Goal: Task Accomplishment & Management: Manage account settings

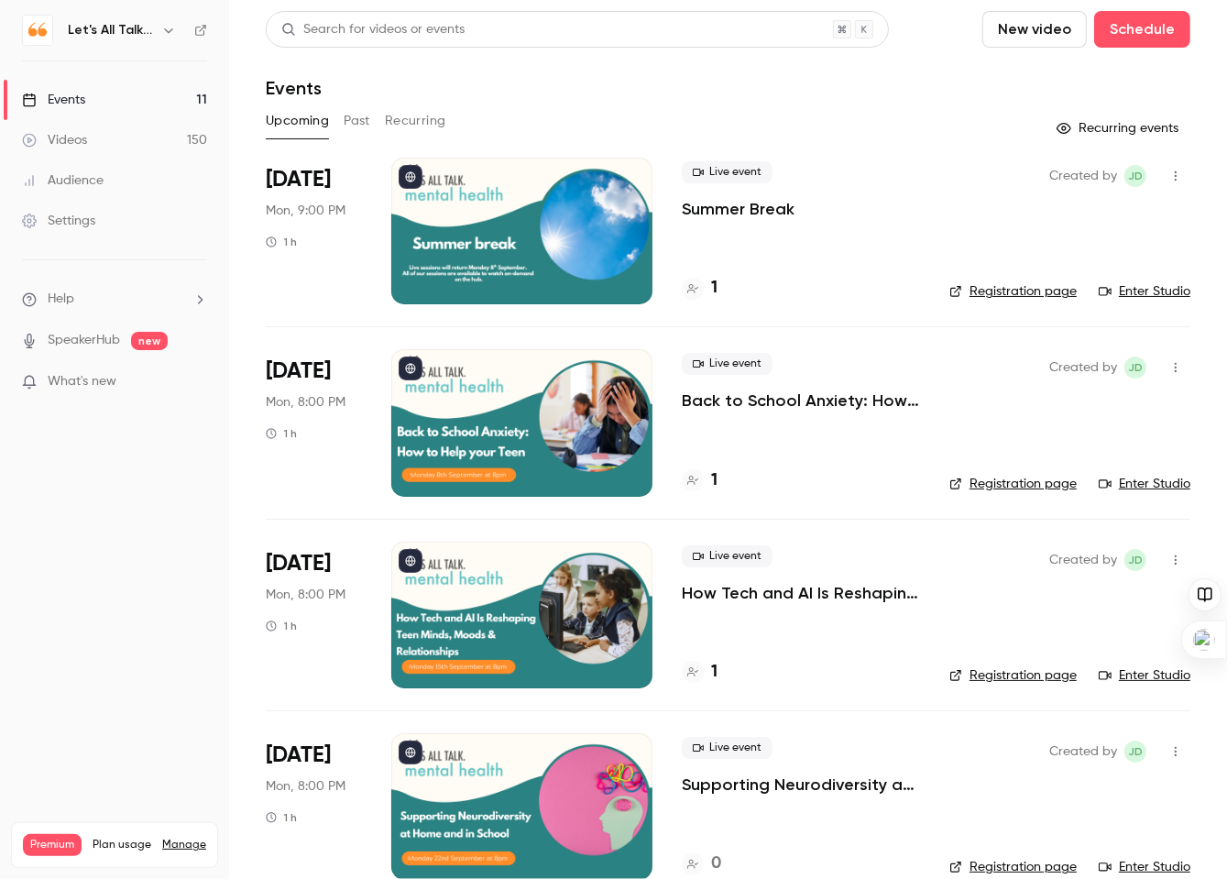
click at [171, 24] on icon "button" at bounding box center [168, 30] width 15 height 15
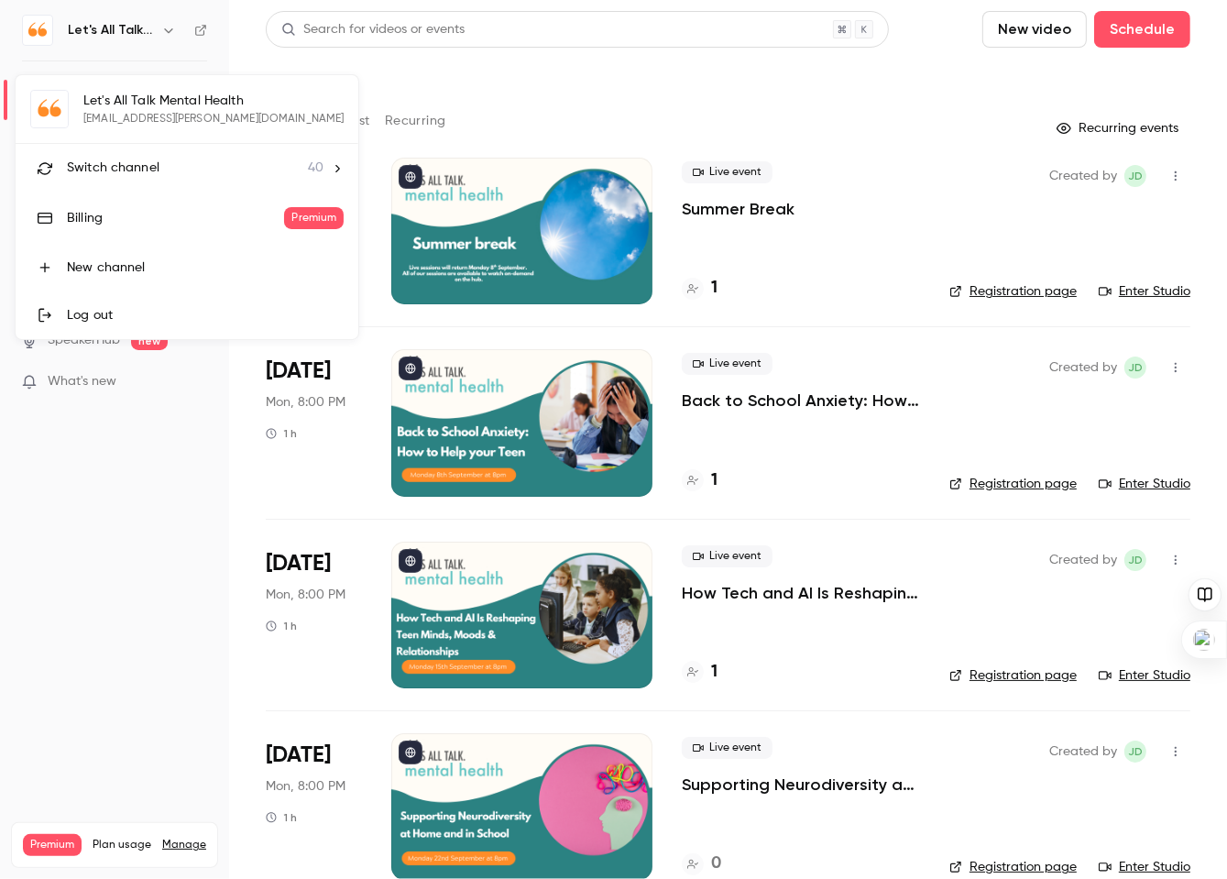
click at [200, 167] on div "Switch channel 40" at bounding box center [195, 168] width 257 height 19
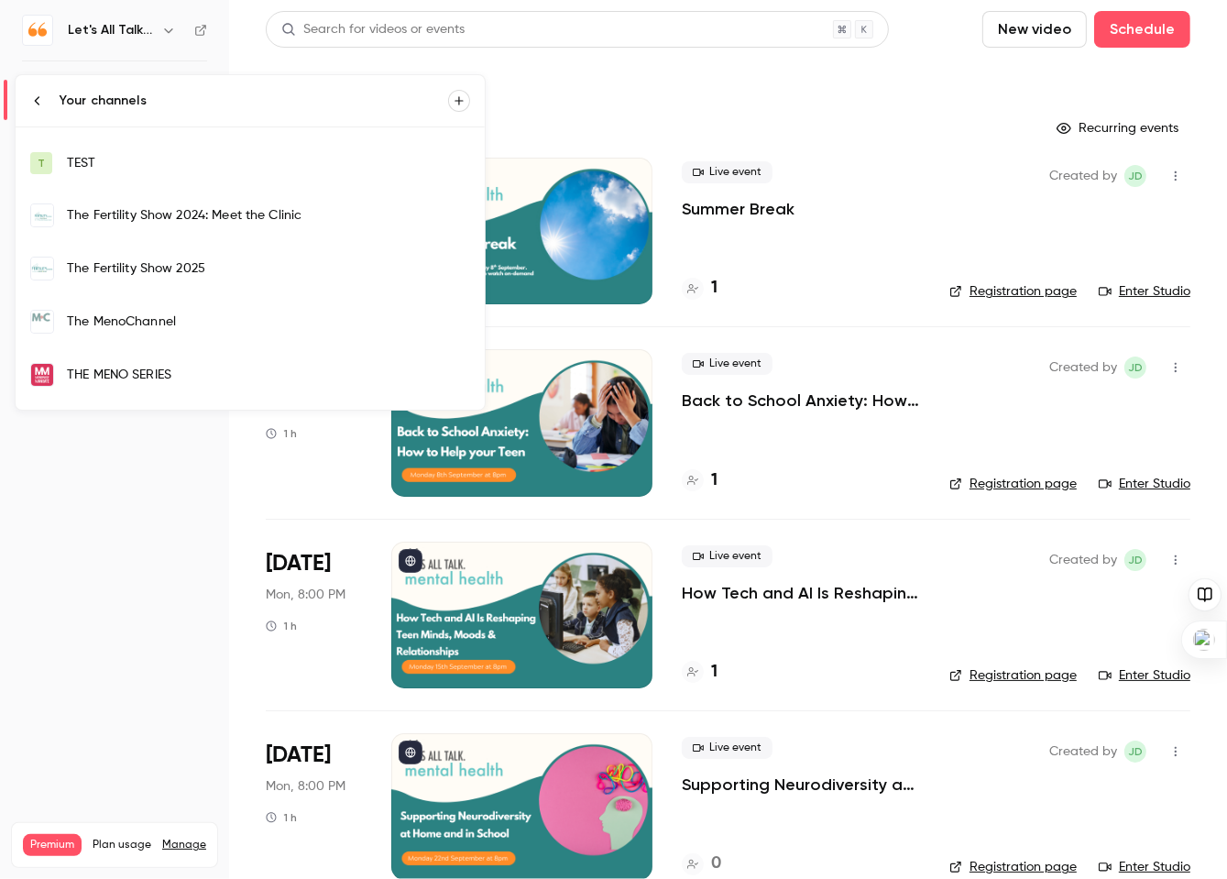
scroll to position [1565, 0]
click at [260, 310] on div "The MenoChannel" at bounding box center [268, 319] width 403 height 18
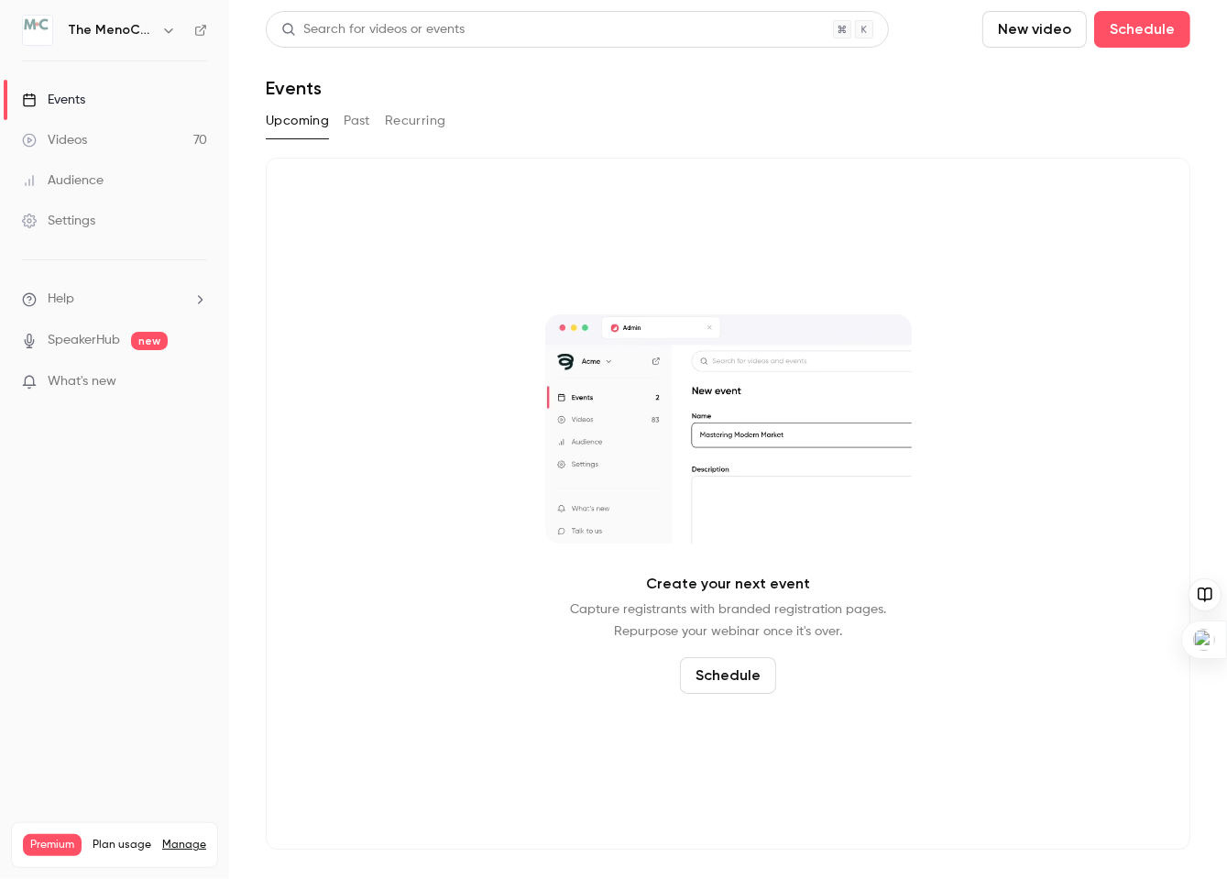
click at [53, 138] on div "Videos" at bounding box center [54, 140] width 65 height 18
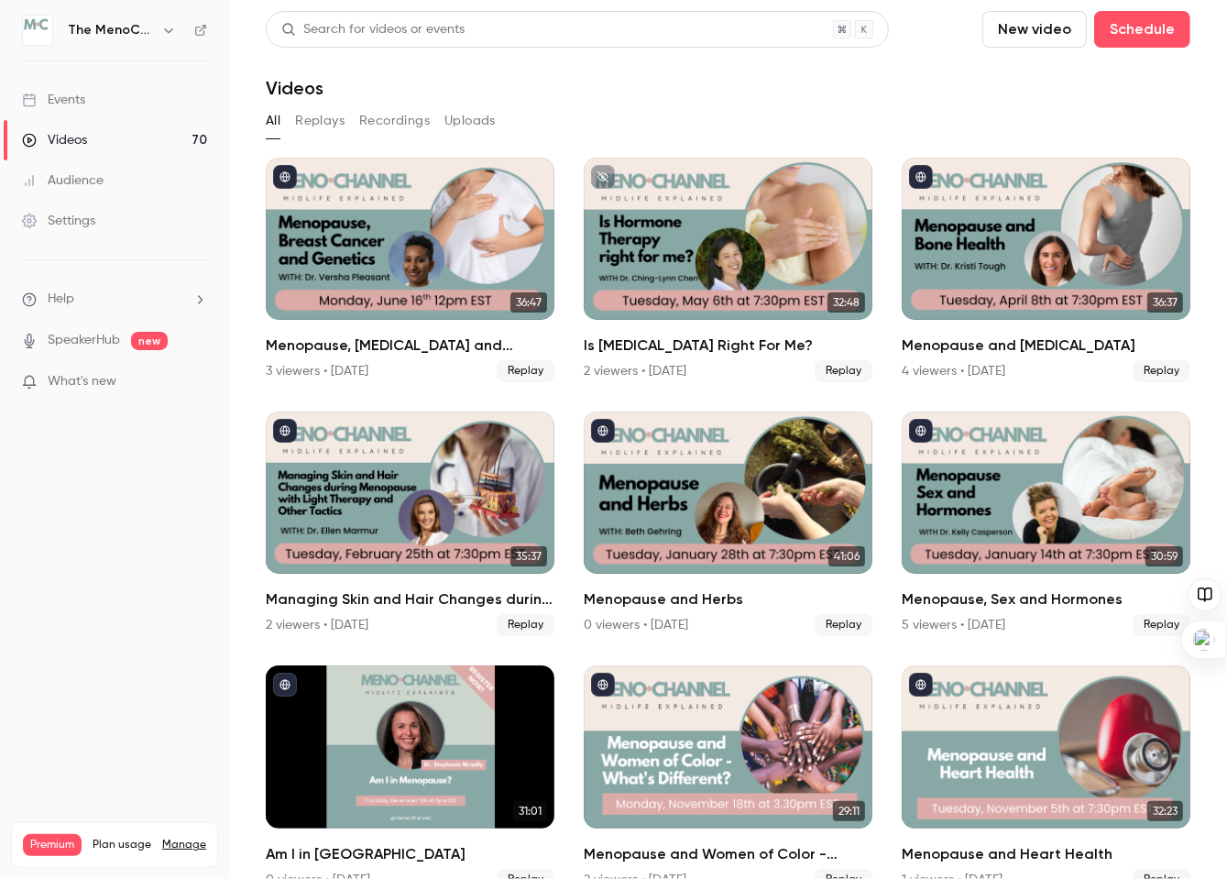
click at [71, 98] on div "Events" at bounding box center [53, 100] width 63 height 18
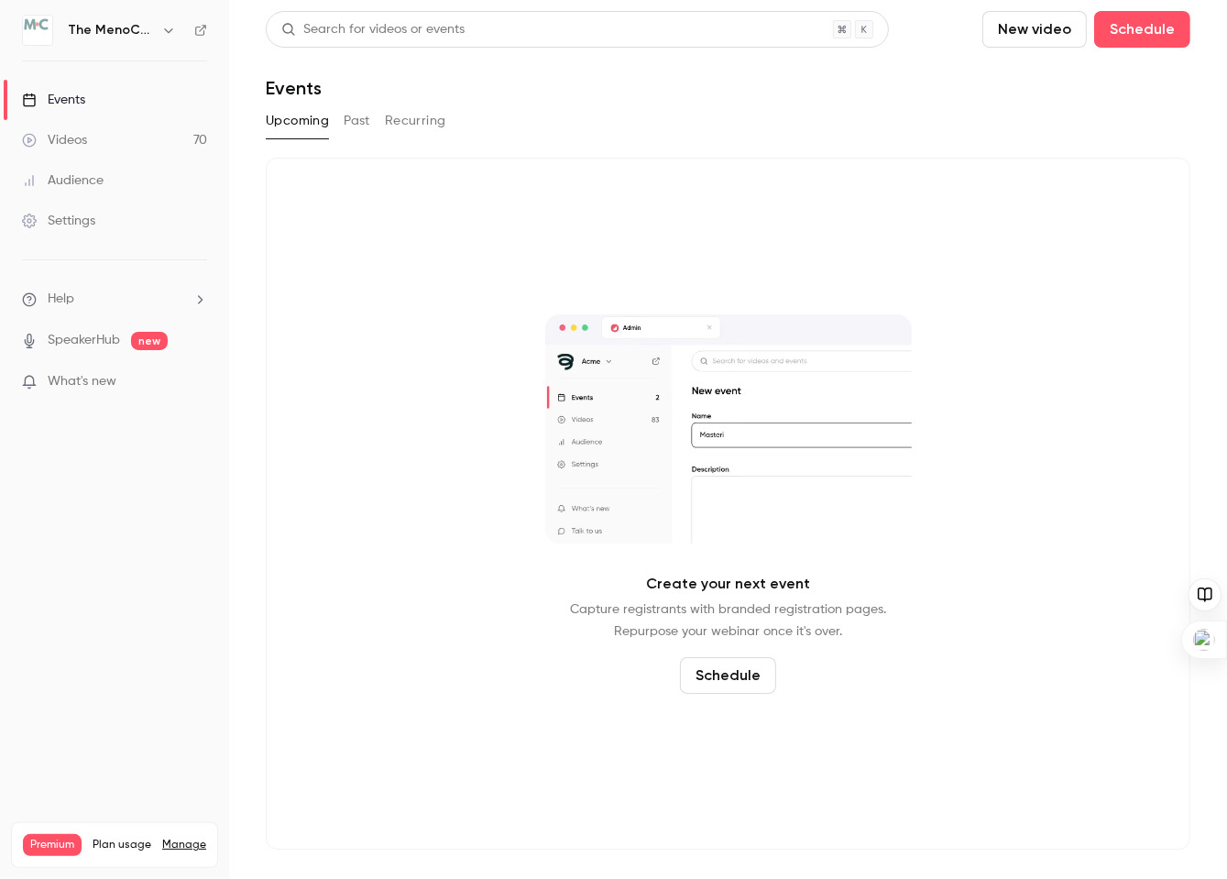
click at [79, 102] on div "Events" at bounding box center [53, 100] width 63 height 18
click at [68, 100] on div "Events" at bounding box center [53, 100] width 63 height 18
click at [165, 28] on icon "button" at bounding box center [168, 30] width 8 height 5
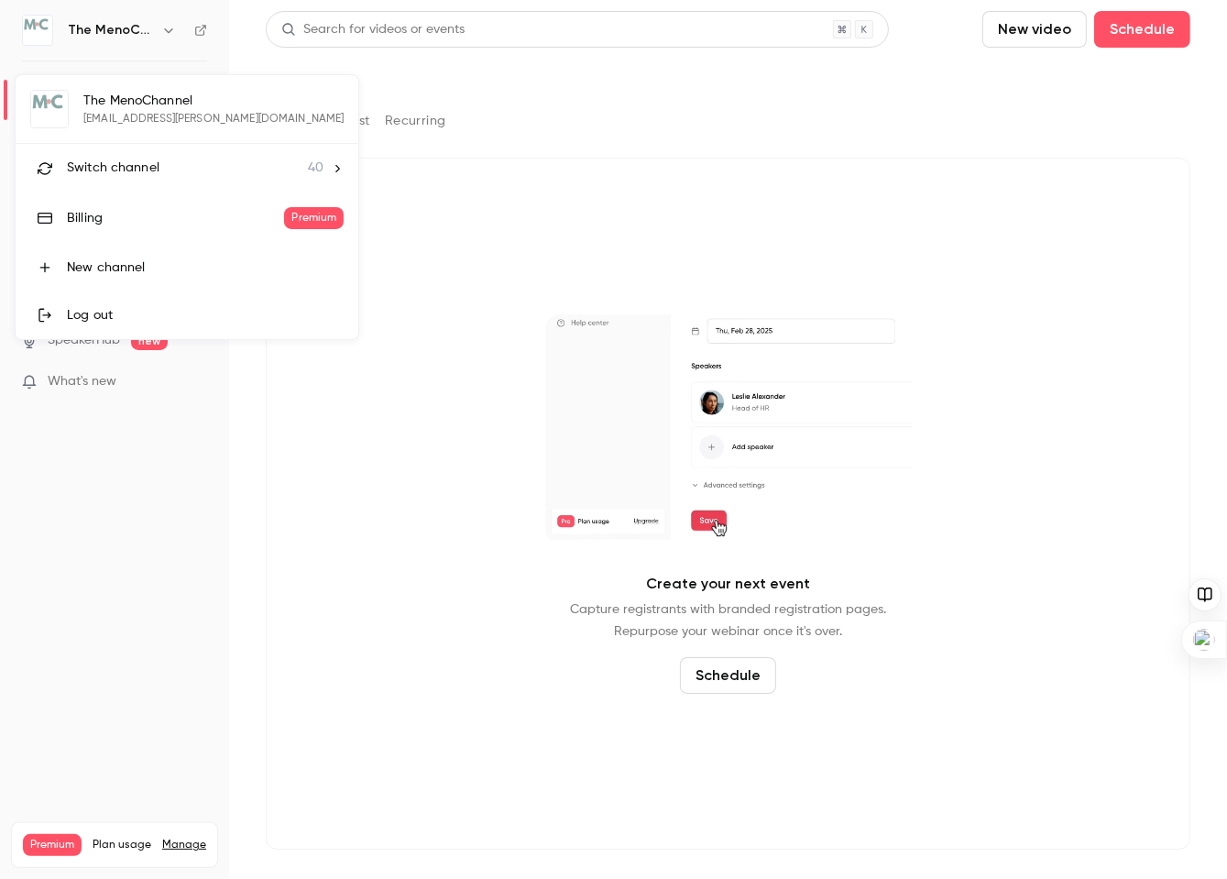
click at [394, 378] on div at bounding box center [613, 439] width 1227 height 879
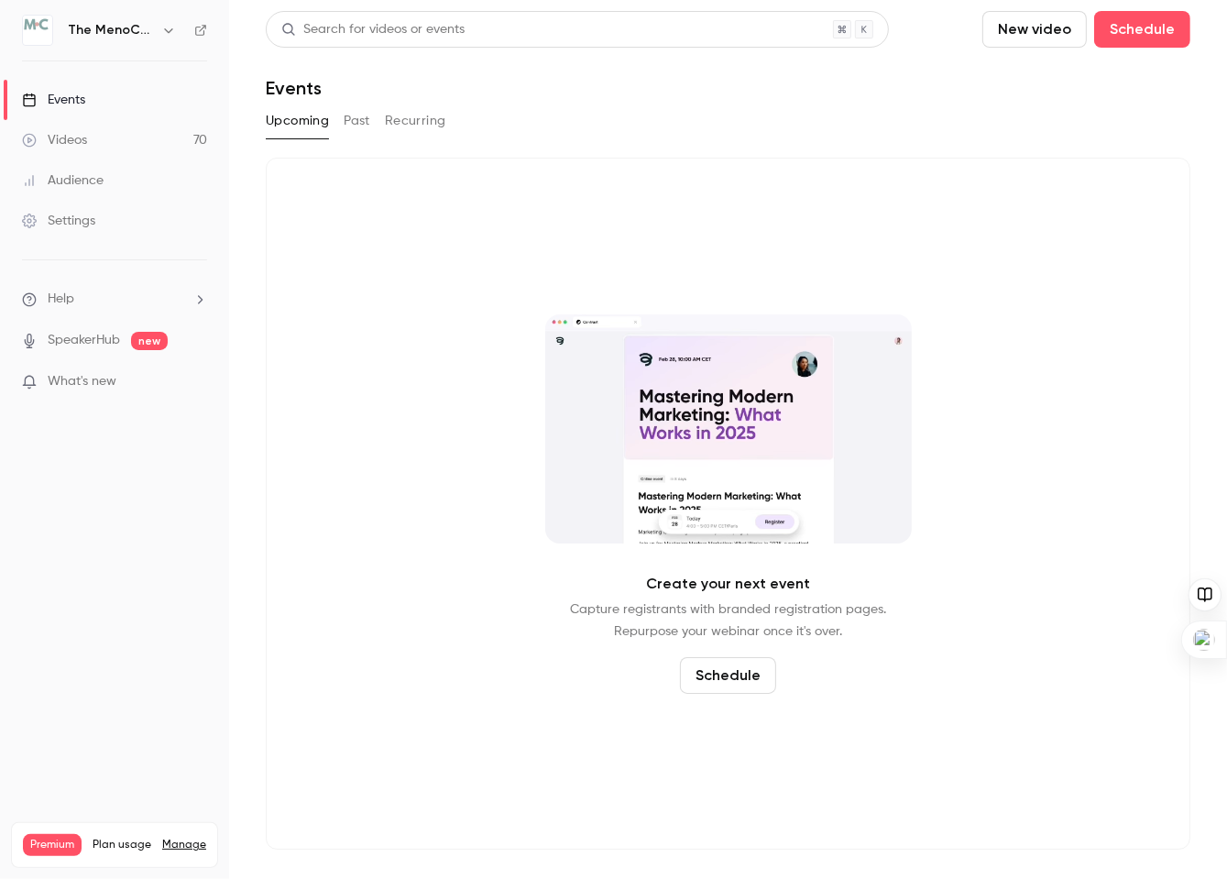
click at [87, 224] on div "Settings" at bounding box center [58, 221] width 73 height 18
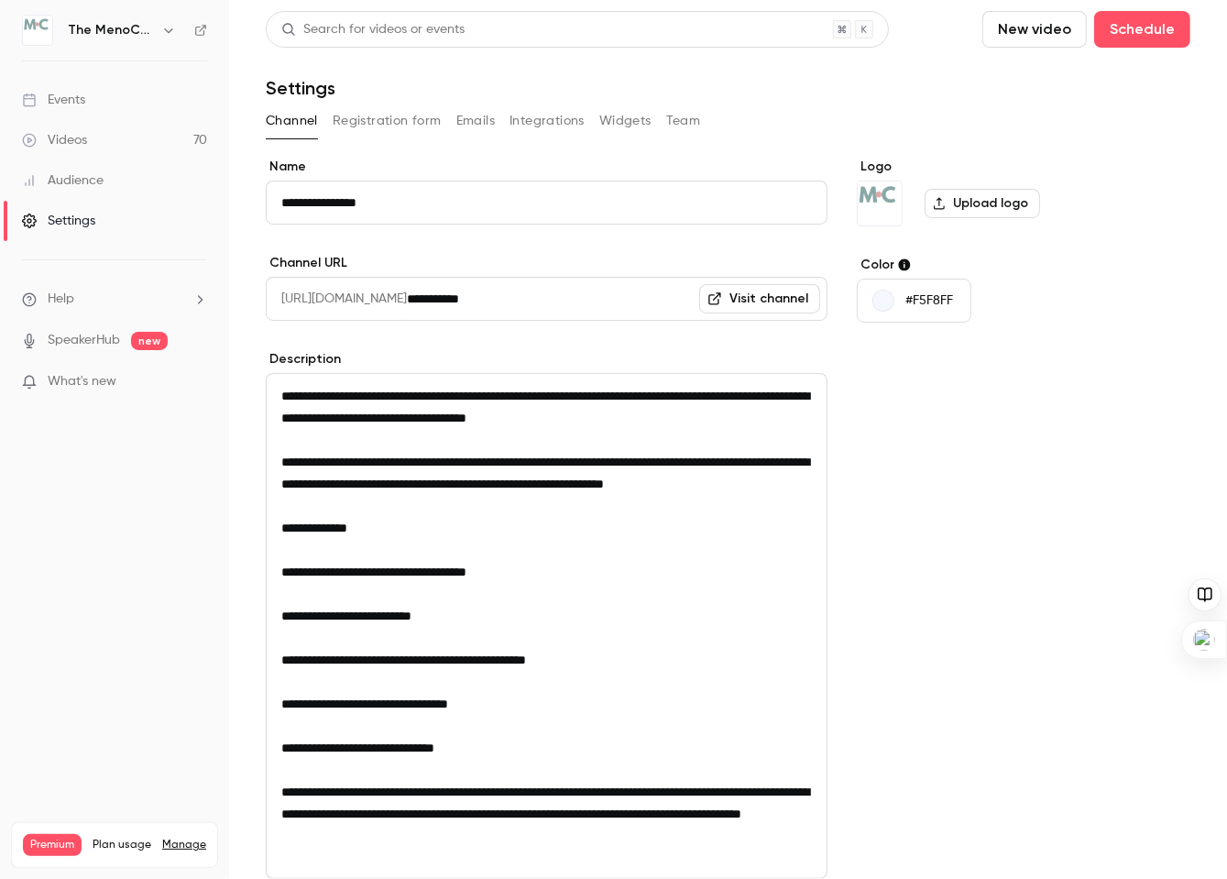
click at [1000, 205] on label "Upload logo" at bounding box center [982, 203] width 115 height 29
click at [0, 0] on input "Upload logo" at bounding box center [0, 0] width 0 height 0
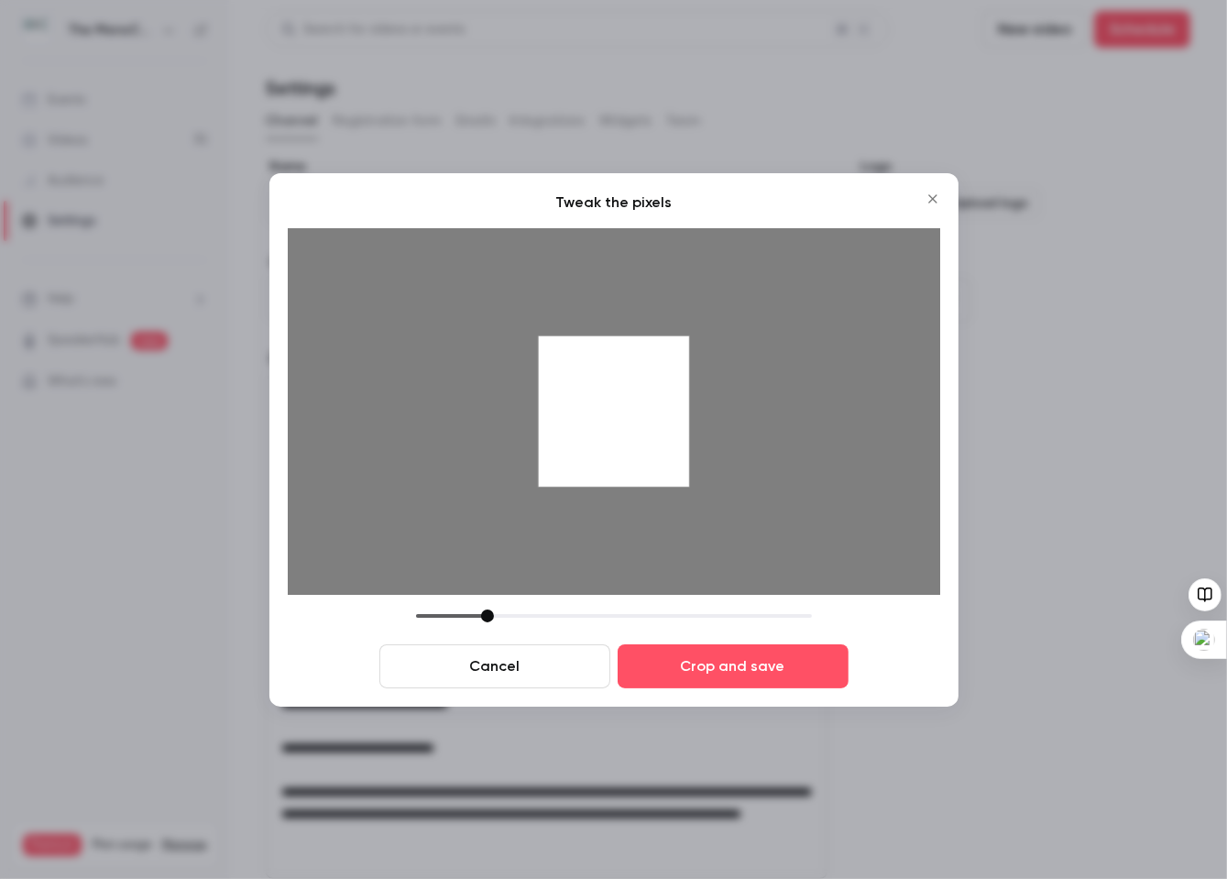
drag, startPoint x: 548, startPoint y: 620, endPoint x: 488, endPoint y: 617, distance: 59.7
click at [488, 617] on div at bounding box center [487, 615] width 13 height 13
click at [933, 195] on icon "Close" at bounding box center [933, 199] width 22 height 15
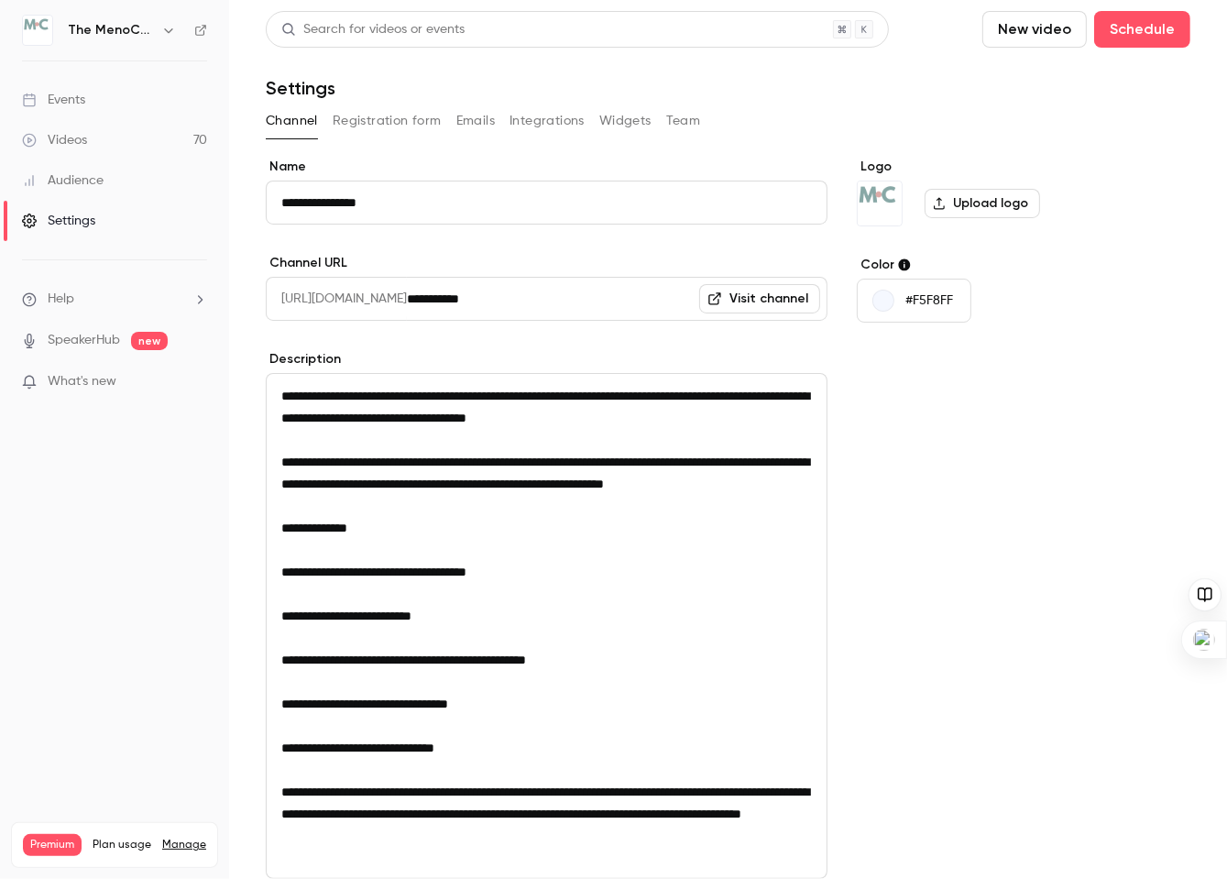
click at [169, 30] on icon "button" at bounding box center [168, 30] width 15 height 15
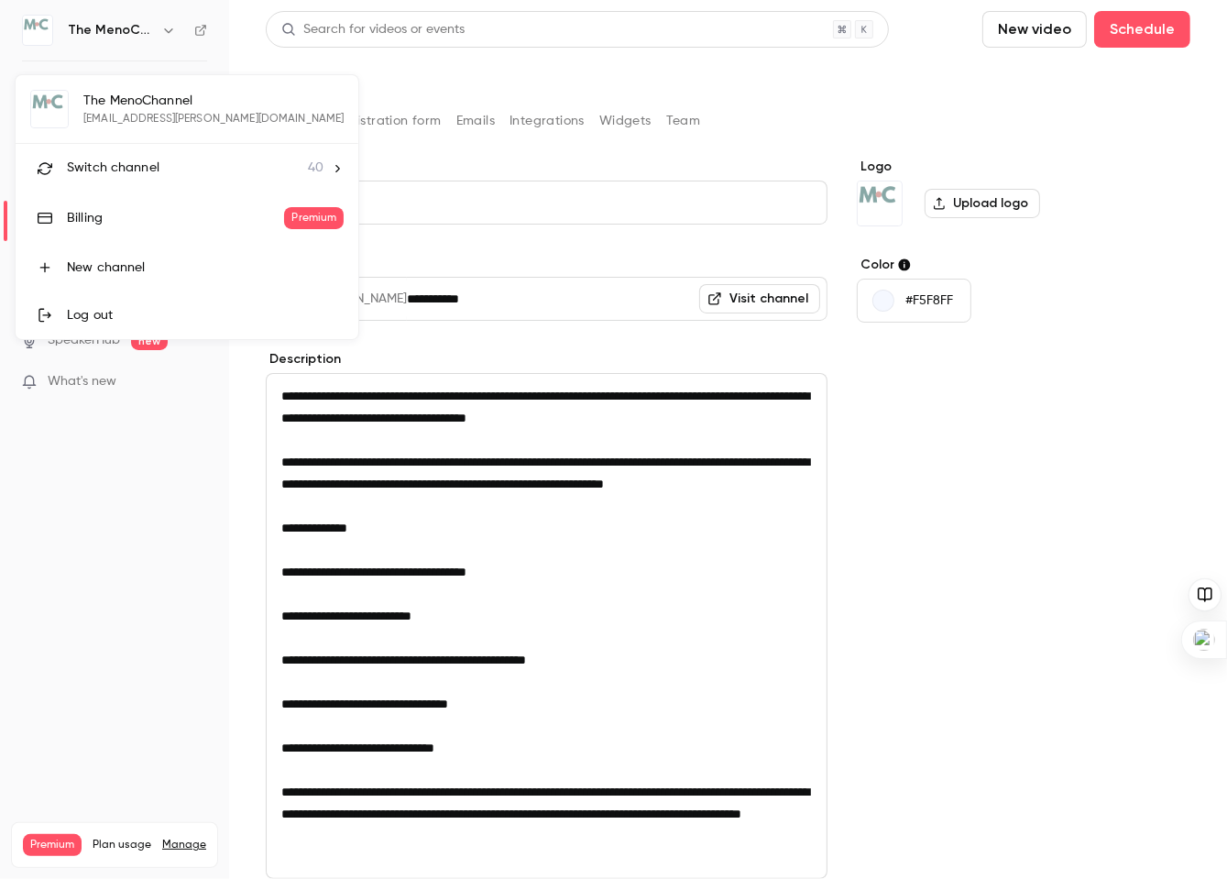
click at [34, 29] on div at bounding box center [613, 439] width 1227 height 879
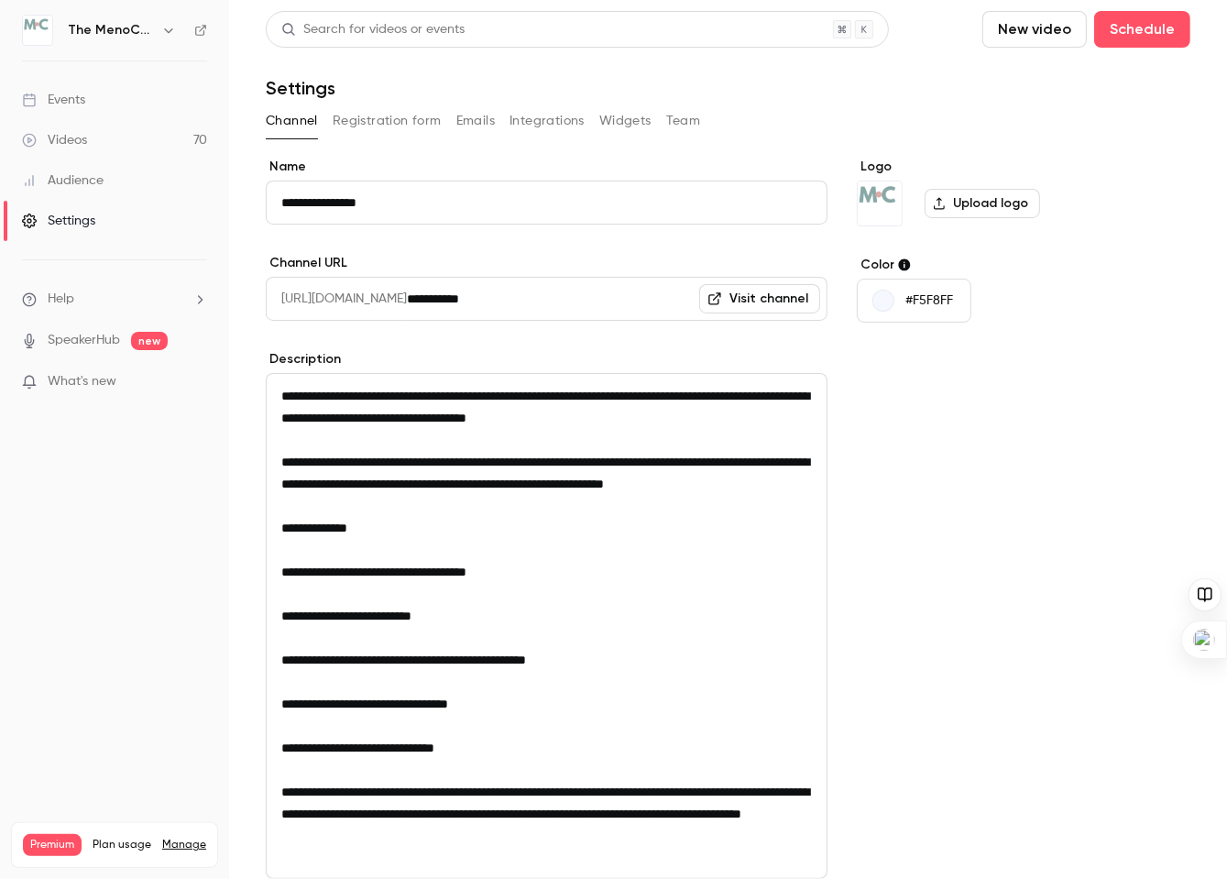
click at [61, 224] on div "Settings" at bounding box center [58, 221] width 73 height 18
click at [751, 305] on link "Visit channel" at bounding box center [759, 298] width 121 height 29
click at [981, 202] on label "Upload logo" at bounding box center [982, 203] width 115 height 29
click at [0, 0] on input "Upload logo" at bounding box center [0, 0] width 0 height 0
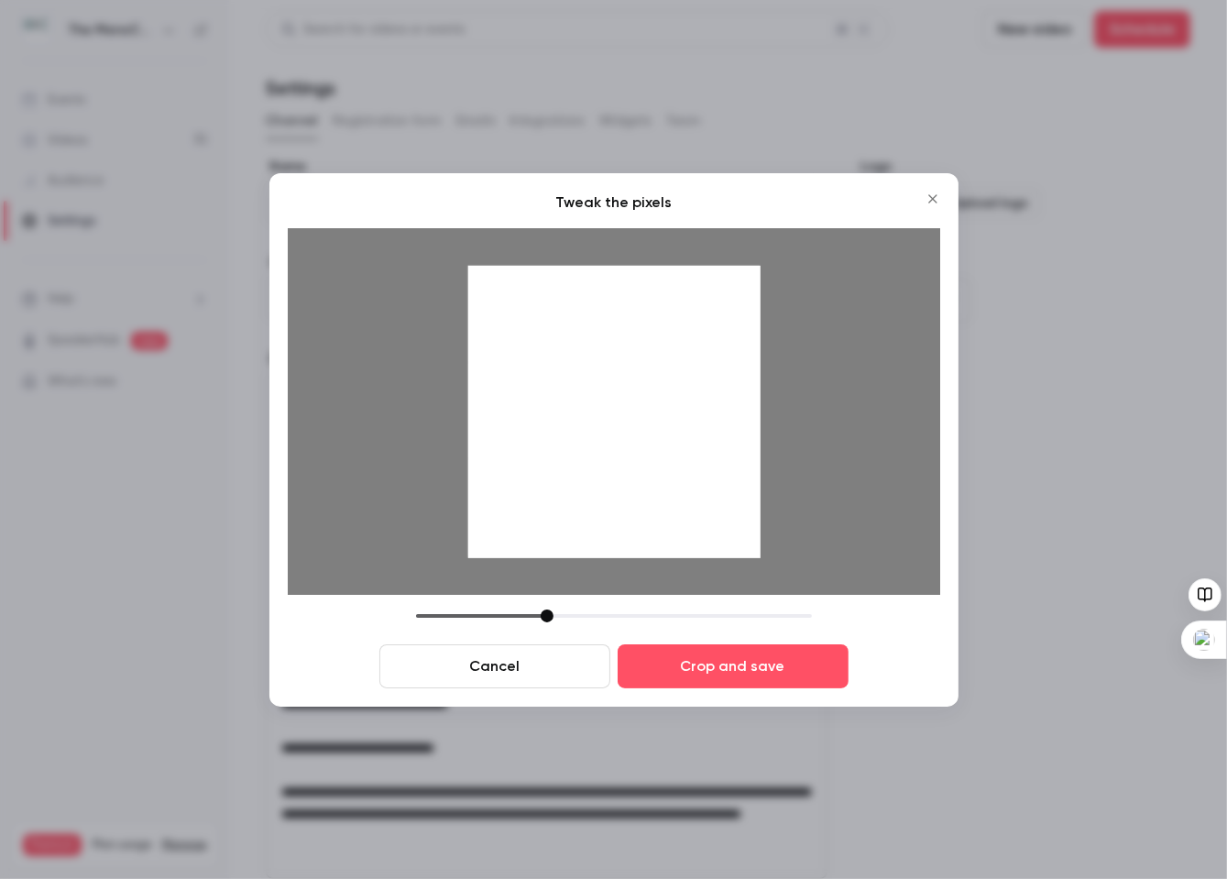
drag, startPoint x: 579, startPoint y: 527, endPoint x: 596, endPoint y: 511, distance: 22.7
click at [596, 511] on div at bounding box center [613, 411] width 292 height 292
drag, startPoint x: 544, startPoint y: 616, endPoint x: 501, endPoint y: 620, distance: 43.3
click at [501, 620] on div at bounding box center [503, 615] width 13 height 13
drag, startPoint x: 631, startPoint y: 431, endPoint x: 619, endPoint y: 435, distance: 12.8
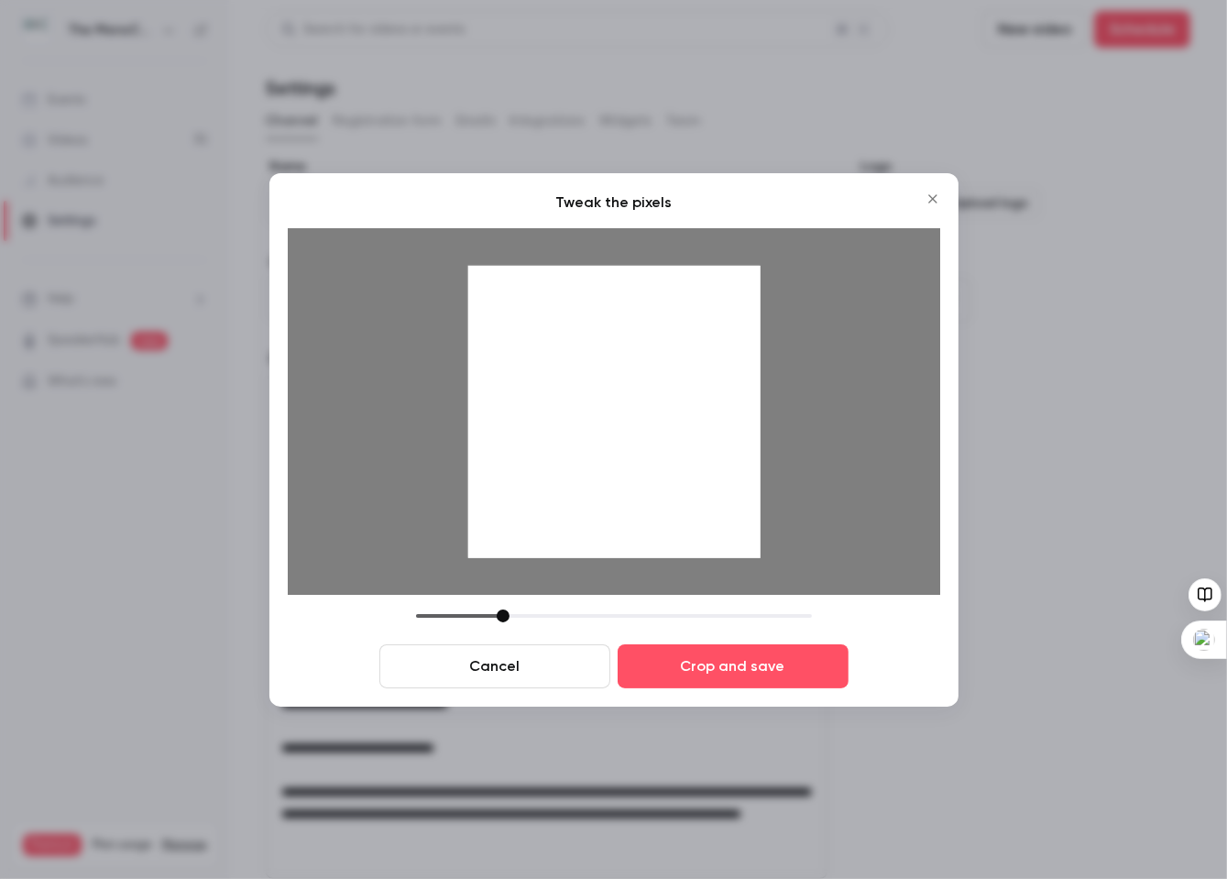
click at [619, 435] on div at bounding box center [613, 411] width 292 height 292
click at [725, 666] on button "Crop and save" at bounding box center [733, 666] width 231 height 44
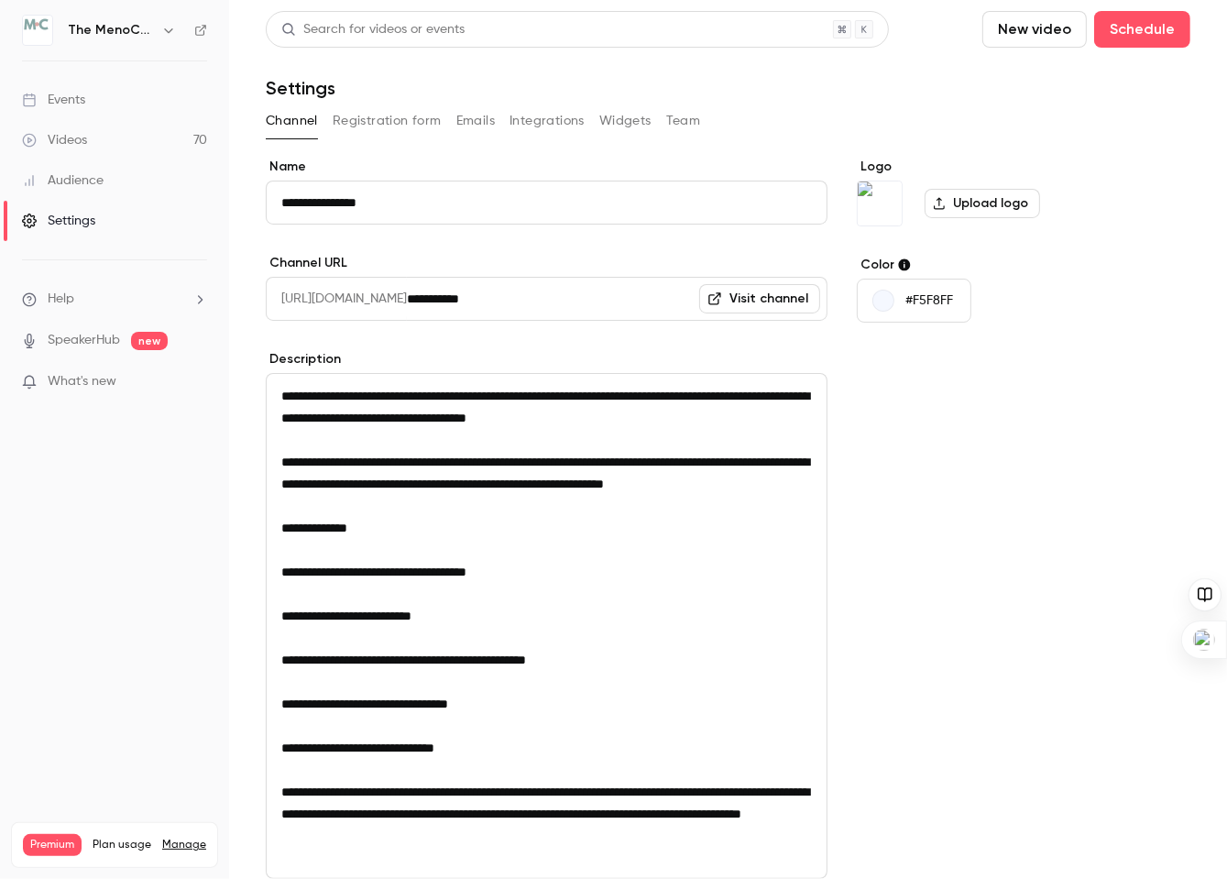
scroll to position [242, 0]
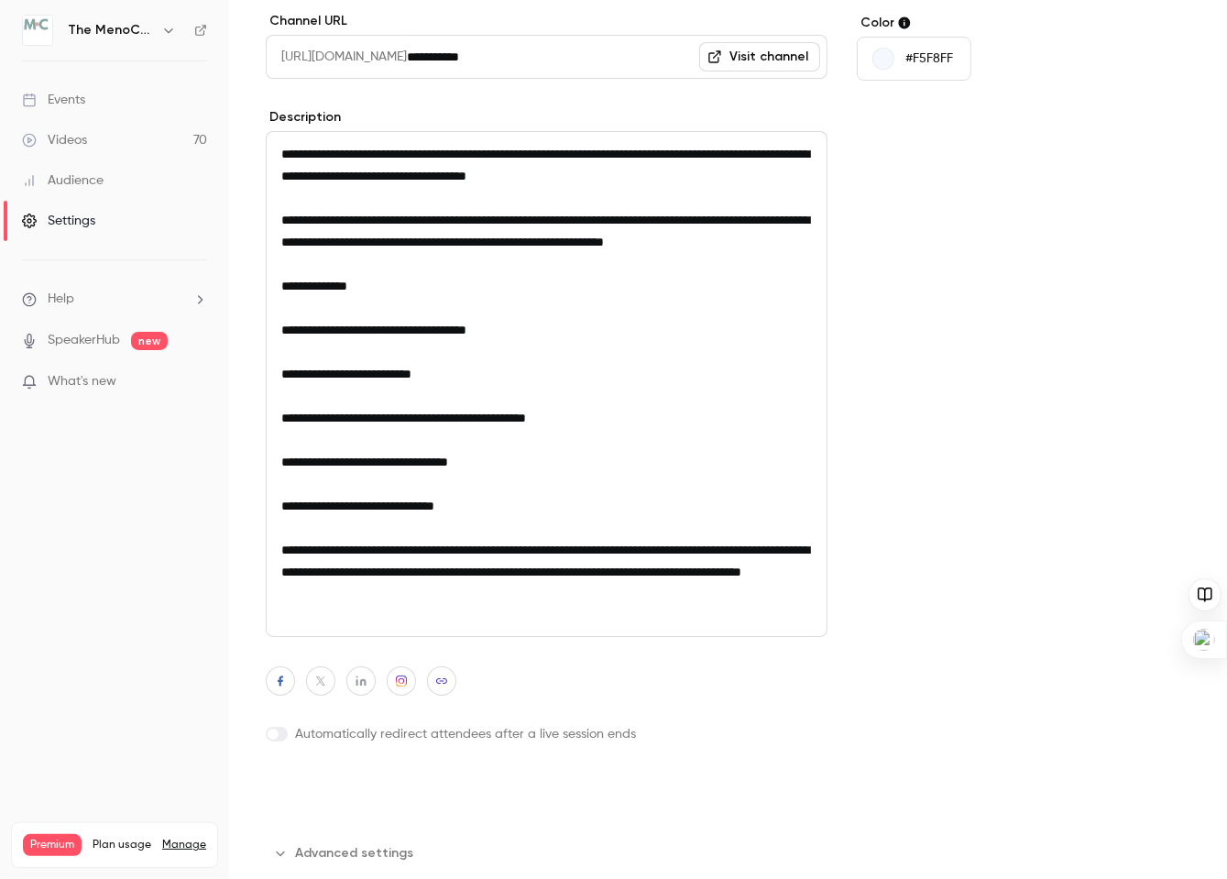
click at [377, 791] on button "Update channel" at bounding box center [339, 791] width 146 height 37
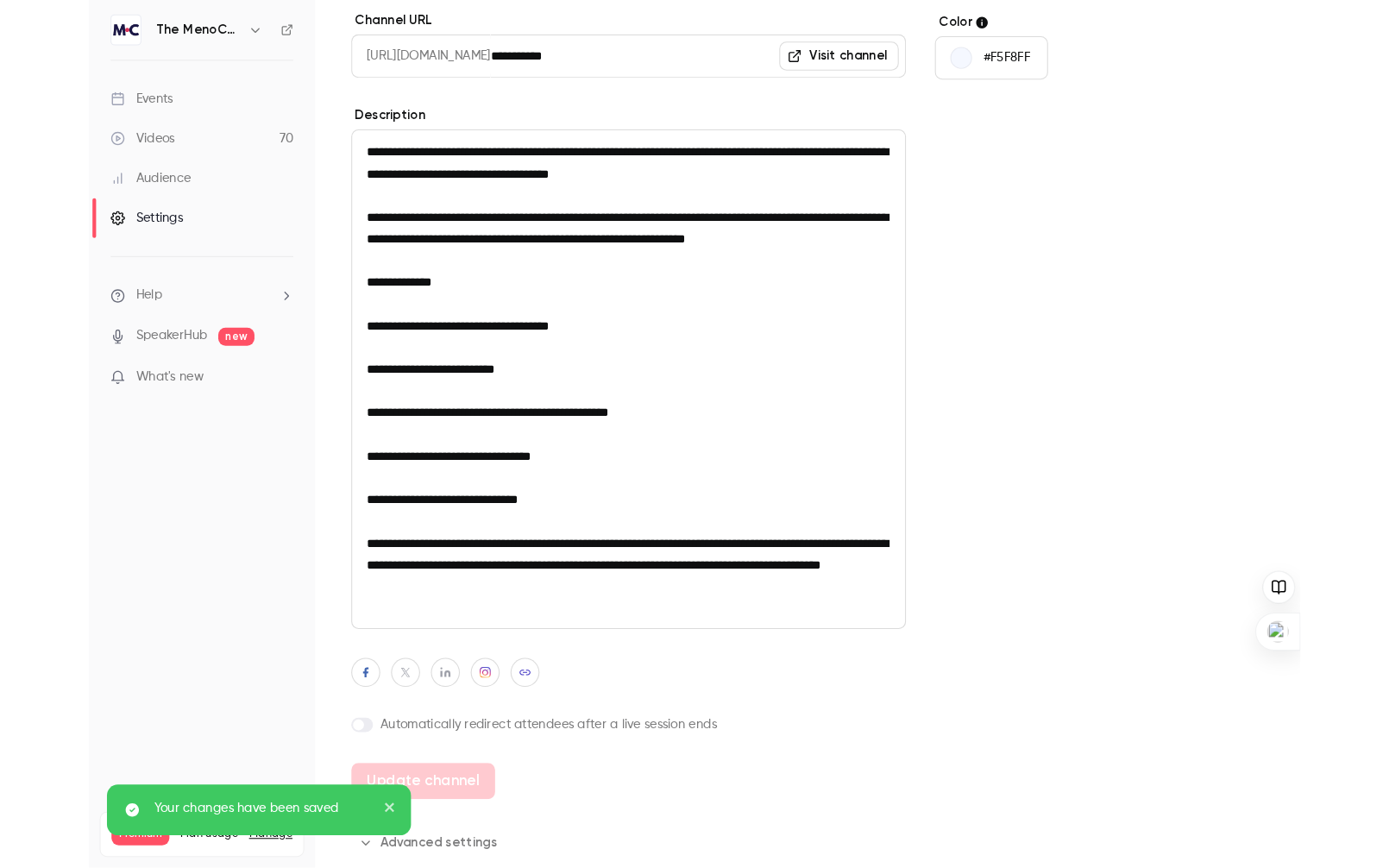
scroll to position [0, 0]
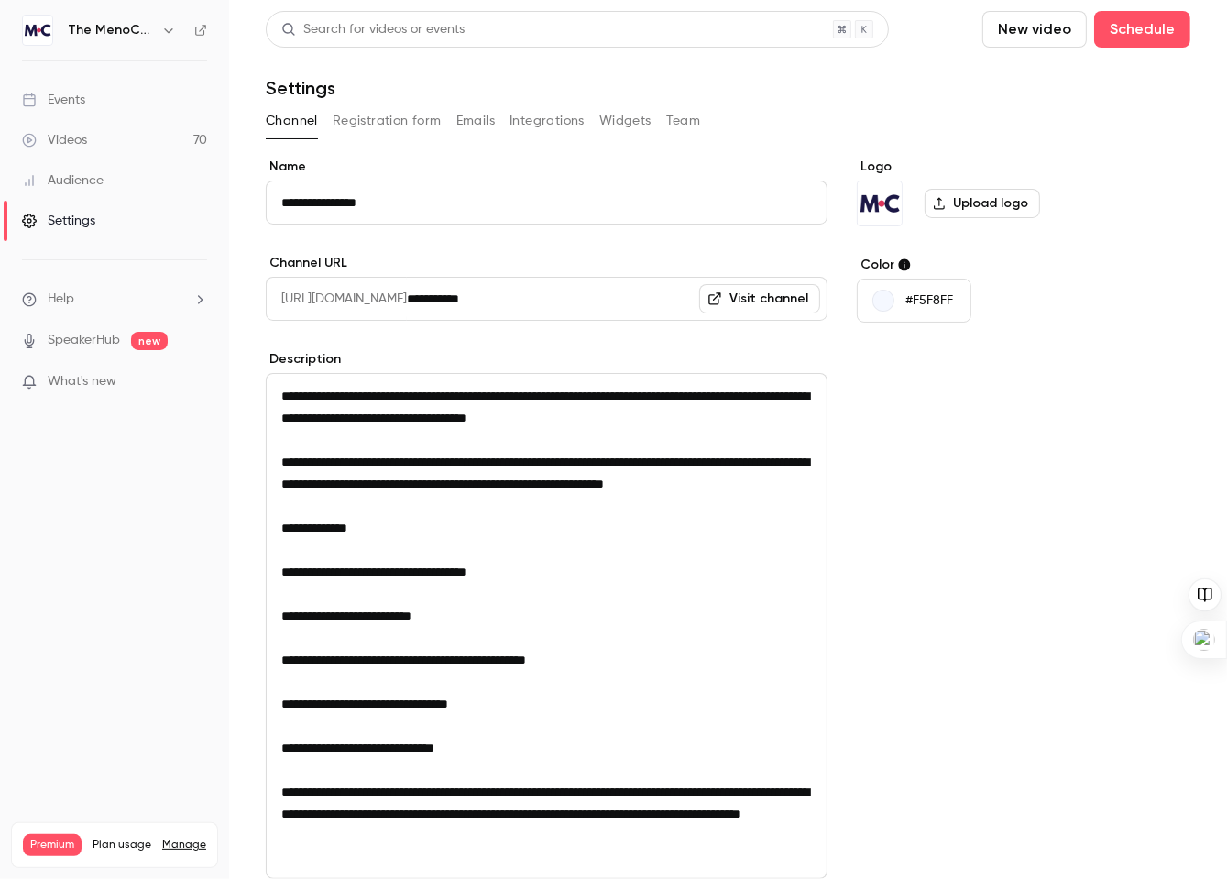
click at [938, 501] on div "Logo Upload logo Color #F5F8FF" at bounding box center [997, 604] width 281 height 893
